Goal: Check status: Check status

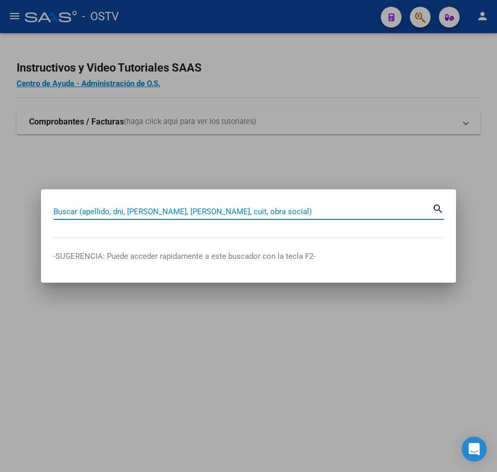
paste input "26226159"
type input "26226159"
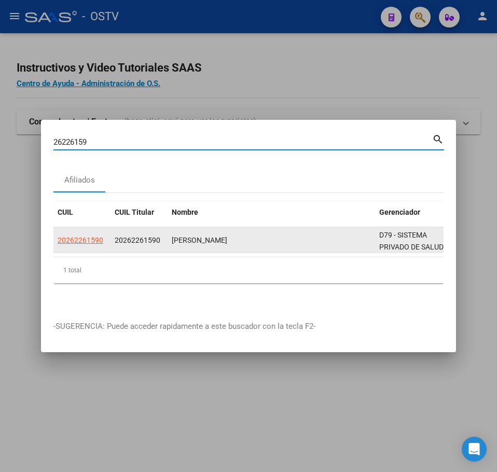
click at [98, 241] on app-link-go-to "20262261590" at bounding box center [81, 240] width 46 height 12
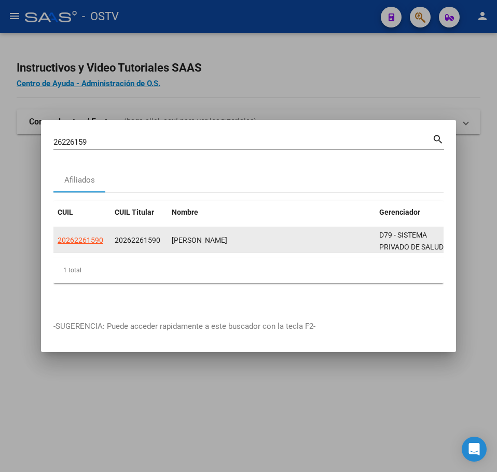
click at [97, 240] on app-link-go-to "20262261590" at bounding box center [81, 240] width 46 height 12
click at [95, 239] on span "20262261590" at bounding box center [81, 240] width 46 height 8
copy span "20262261590"
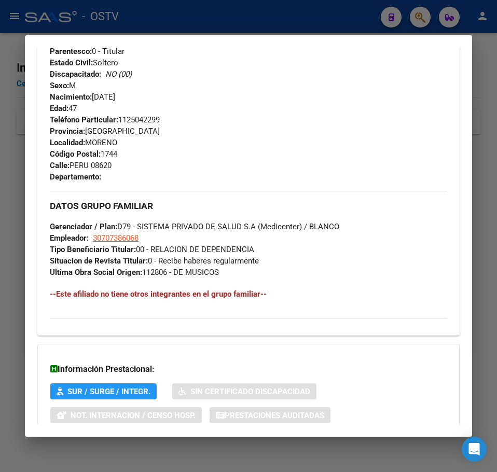
scroll to position [531, 0]
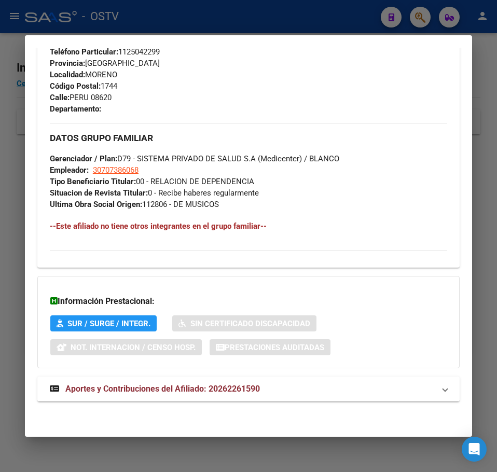
click at [163, 438] on div at bounding box center [248, 236] width 497 height 472
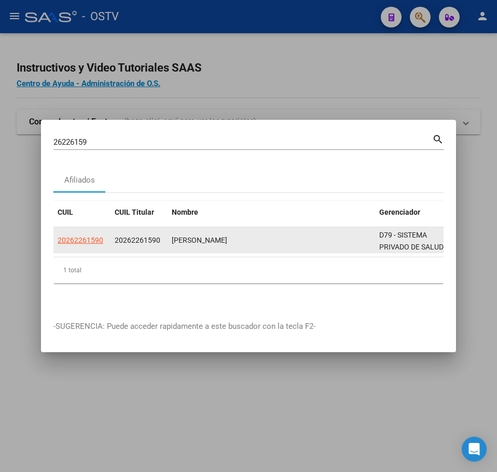
drag, startPoint x: 106, startPoint y: 230, endPoint x: 92, endPoint y: 234, distance: 15.1
click at [100, 231] on datatable-body-cell "20262261590" at bounding box center [81, 239] width 57 height 25
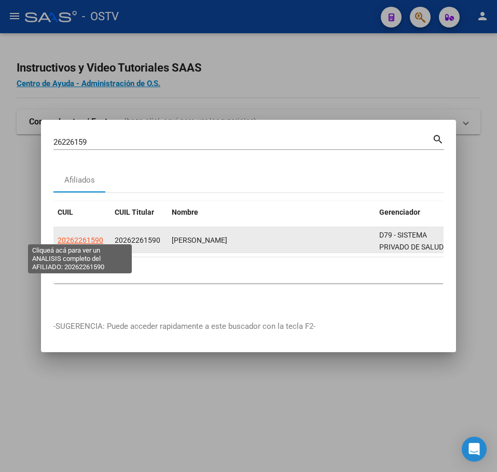
click at [92, 236] on span "20262261590" at bounding box center [81, 240] width 46 height 8
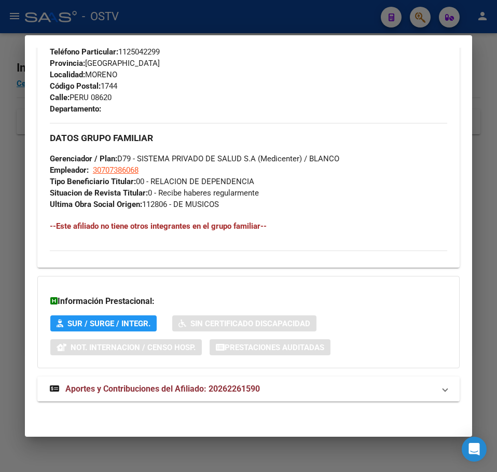
click at [168, 379] on mat-expansion-panel-header "Aportes y Contribuciones del Afiliado: 20262261590" at bounding box center [248, 388] width 422 height 25
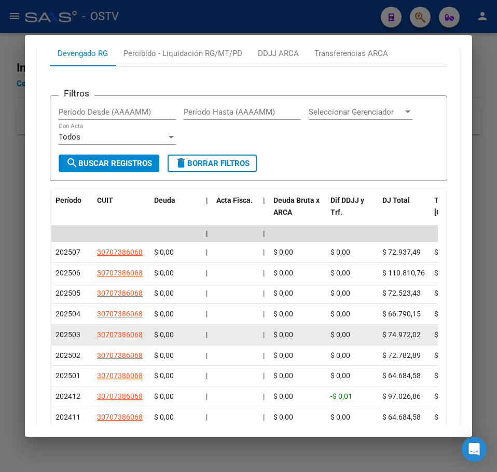
scroll to position [955, 0]
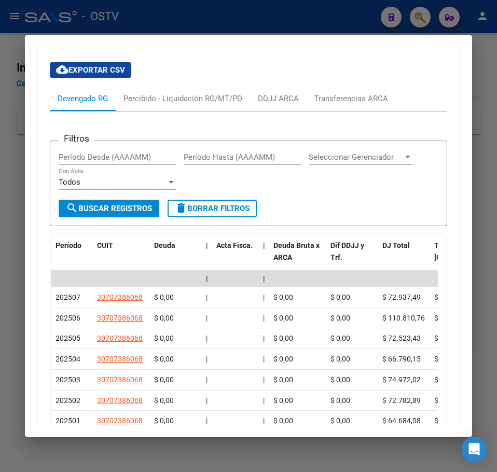
click at [150, 112] on div "Filtros Período Desde (AAAAMM) Período Hasta (AAAAMM) Seleccionar Gerenciador S…" at bounding box center [248, 319] width 397 height 416
click at [150, 109] on div "Percibido - Liquidación RG/MT/PD" at bounding box center [183, 98] width 134 height 25
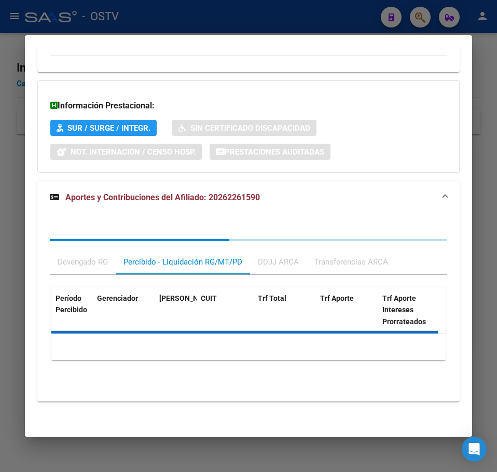
scroll to position [771, 0]
